Goal: Register for event/course

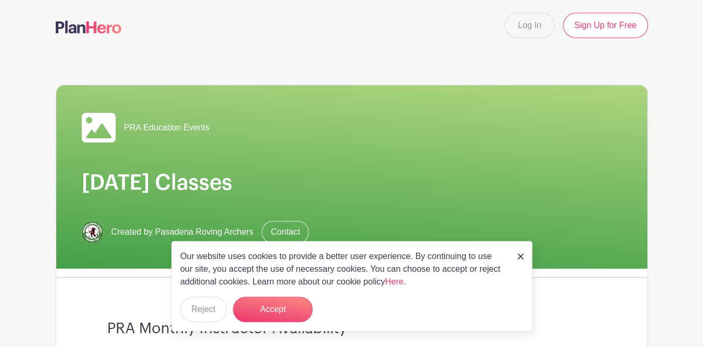
click at [519, 260] on link at bounding box center [520, 256] width 6 height 13
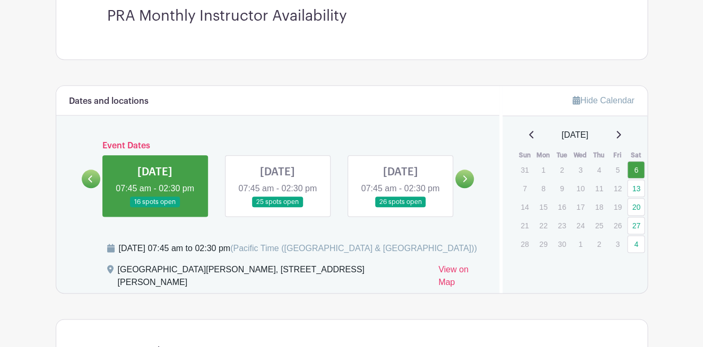
scroll to position [315, 0]
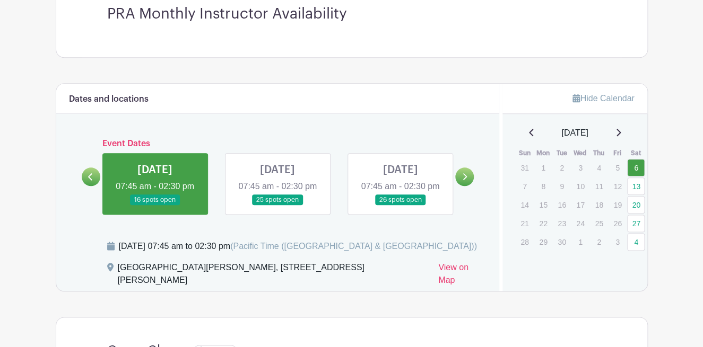
click at [277, 206] on link at bounding box center [277, 206] width 0 height 0
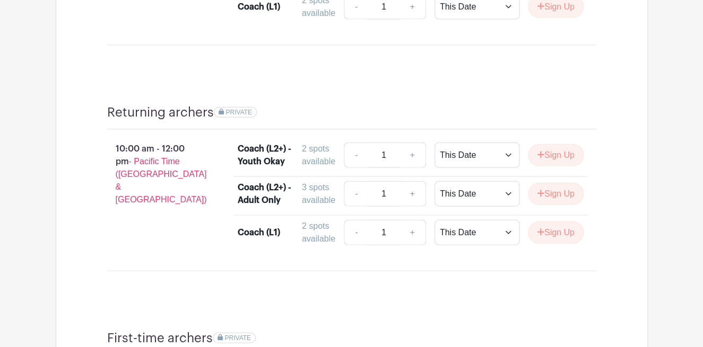
scroll to position [779, 0]
click at [547, 200] on button "Sign Up" at bounding box center [556, 194] width 56 height 22
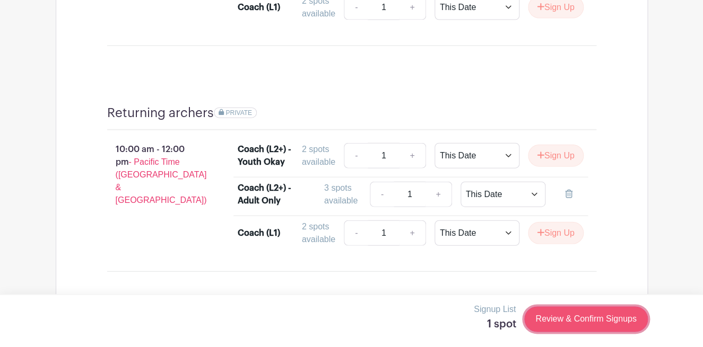
click at [558, 317] on link "Review & Confirm Signups" at bounding box center [585, 318] width 123 height 25
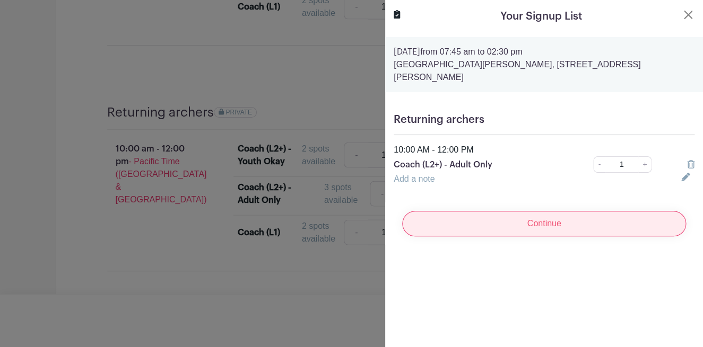
click at [443, 211] on input "Continue" at bounding box center [544, 223] width 284 height 25
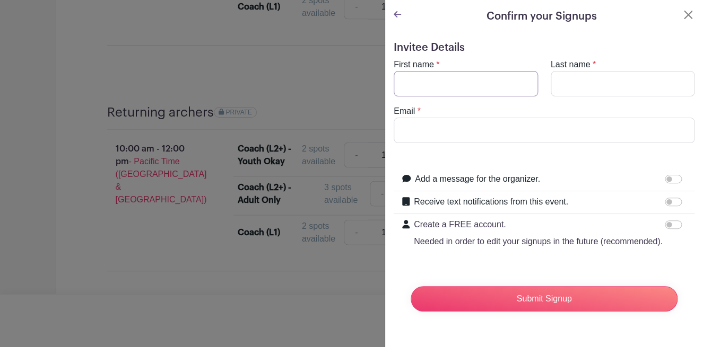
click at [415, 87] on input "First name" at bounding box center [465, 83] width 144 height 25
type input "Steph"
click at [557, 82] on input "Last name" at bounding box center [622, 83] width 144 height 25
type input "[PERSON_NAME]"
click at [447, 125] on input "Email" at bounding box center [543, 130] width 301 height 25
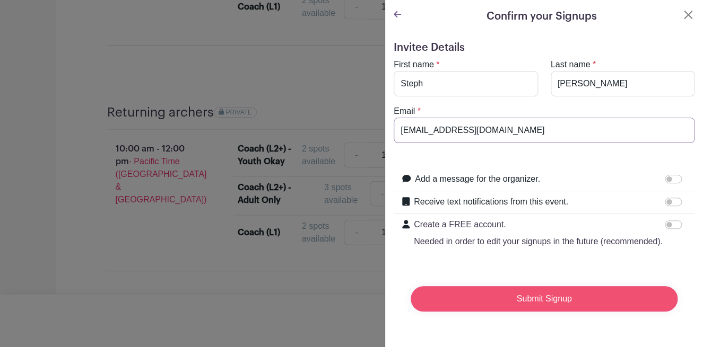
type input "[EMAIL_ADDRESS][DOMAIN_NAME]"
click at [507, 291] on input "Submit Signup" at bounding box center [543, 298] width 267 height 25
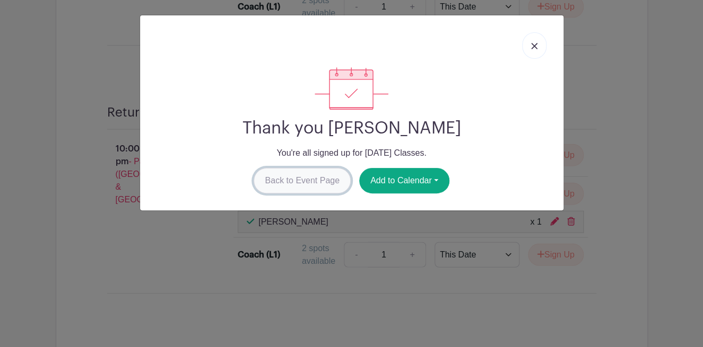
click at [311, 178] on link "Back to Event Page" at bounding box center [301, 180] width 97 height 25
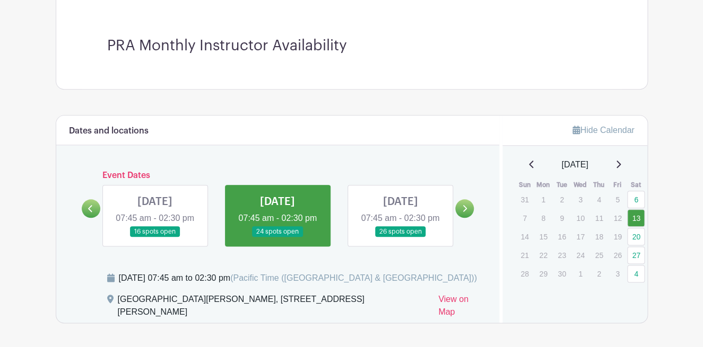
scroll to position [316, 0]
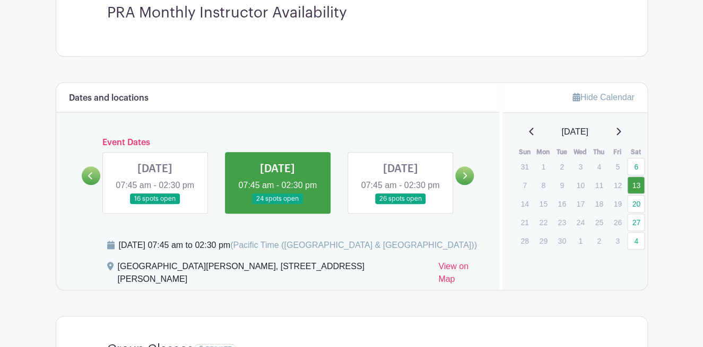
click at [155, 205] on link at bounding box center [155, 205] width 0 height 0
